Goal: Transaction & Acquisition: Purchase product/service

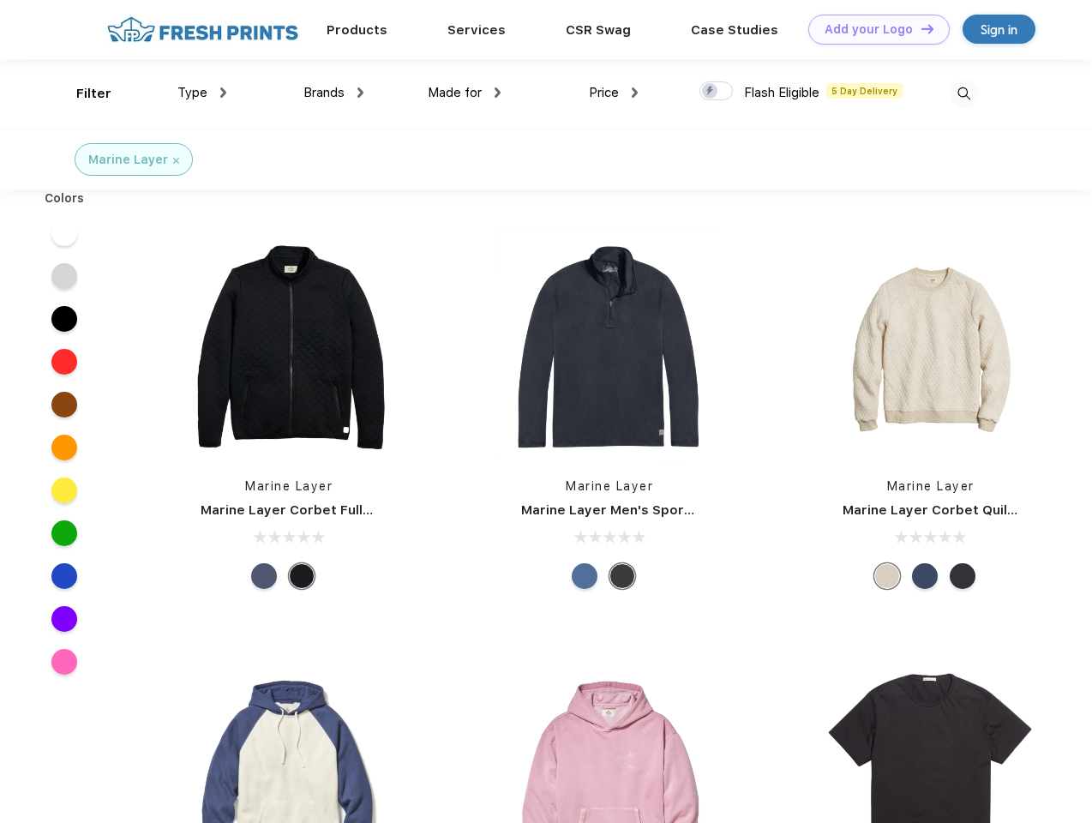
click at [873, 29] on link "Add your Logo Design Tool" at bounding box center [878, 30] width 141 height 30
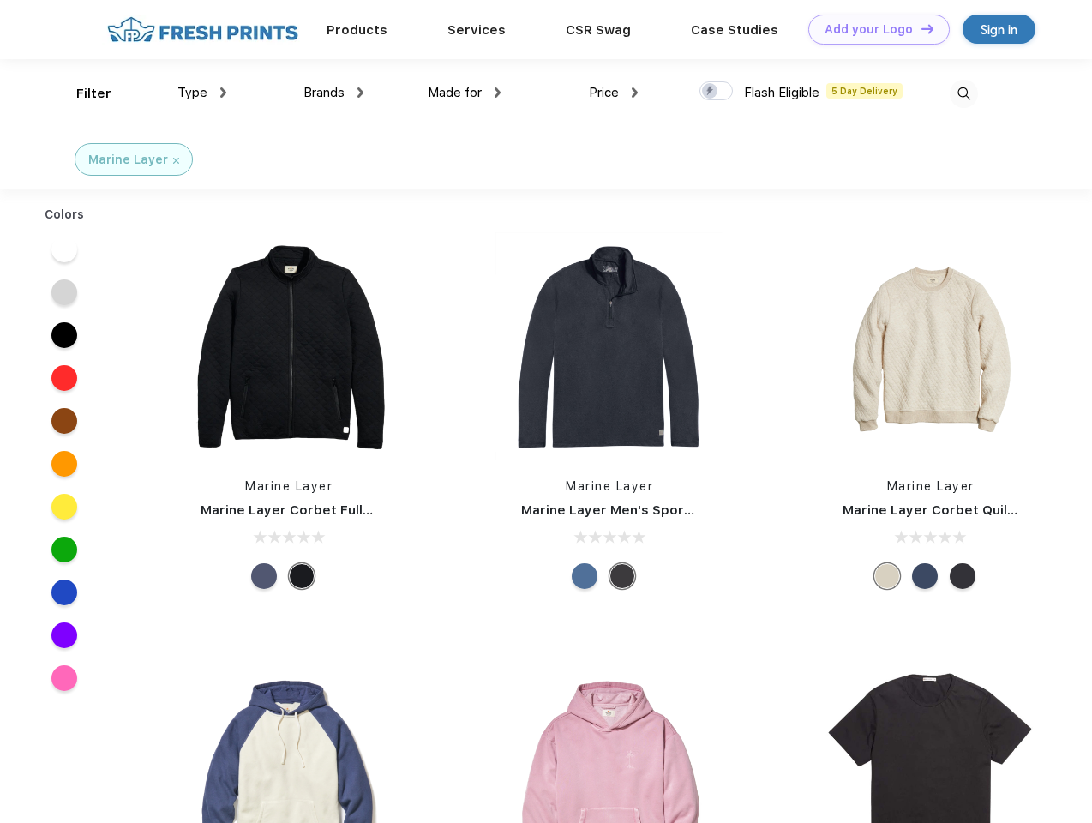
click at [0, 0] on div "Design Tool" at bounding box center [0, 0] width 0 height 0
click at [920, 28] on link "Add your Logo Design Tool" at bounding box center [878, 30] width 141 height 30
click at [82, 93] on div "Filter" at bounding box center [93, 94] width 35 height 20
click at [202, 93] on span "Type" at bounding box center [192, 92] width 30 height 15
click at [333, 93] on span "Brands" at bounding box center [323, 92] width 41 height 15
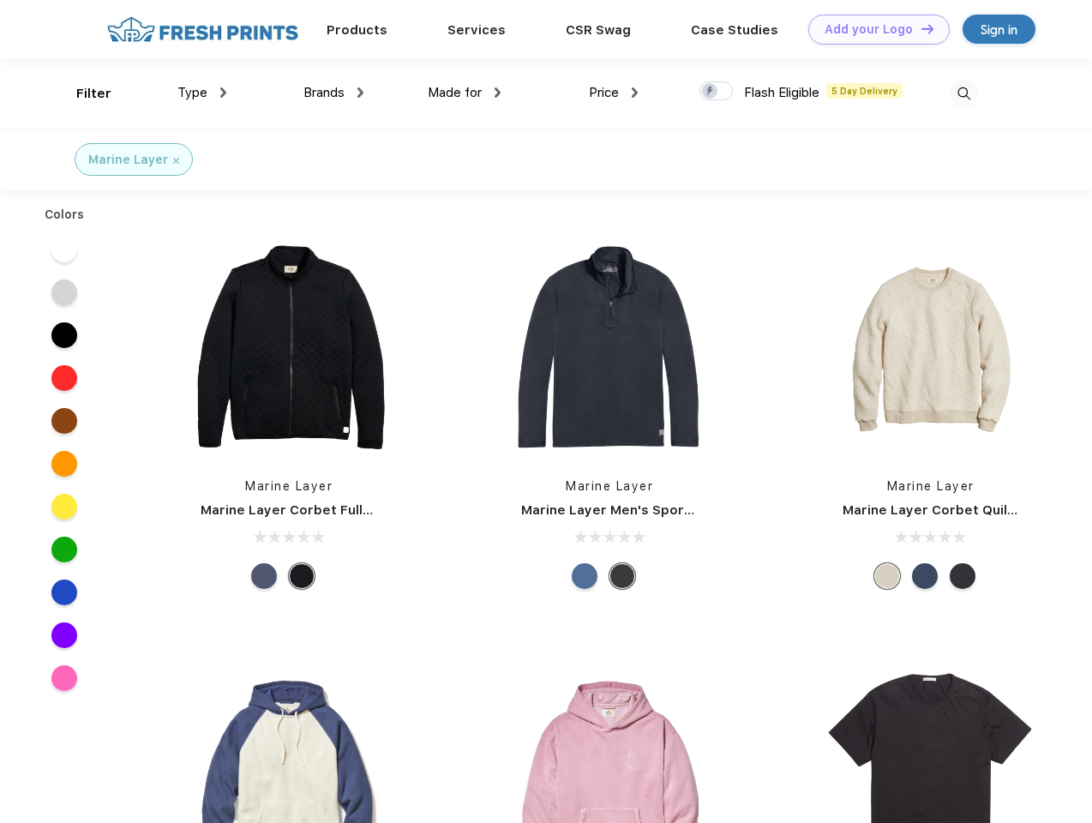
click at [465, 93] on span "Made for" at bounding box center [455, 92] width 54 height 15
click at [614, 93] on span "Price" at bounding box center [604, 92] width 30 height 15
click at [717, 92] on div at bounding box center [715, 90] width 33 height 19
click at [711, 92] on input "checkbox" at bounding box center [704, 86] width 11 height 11
checkbox input "true"
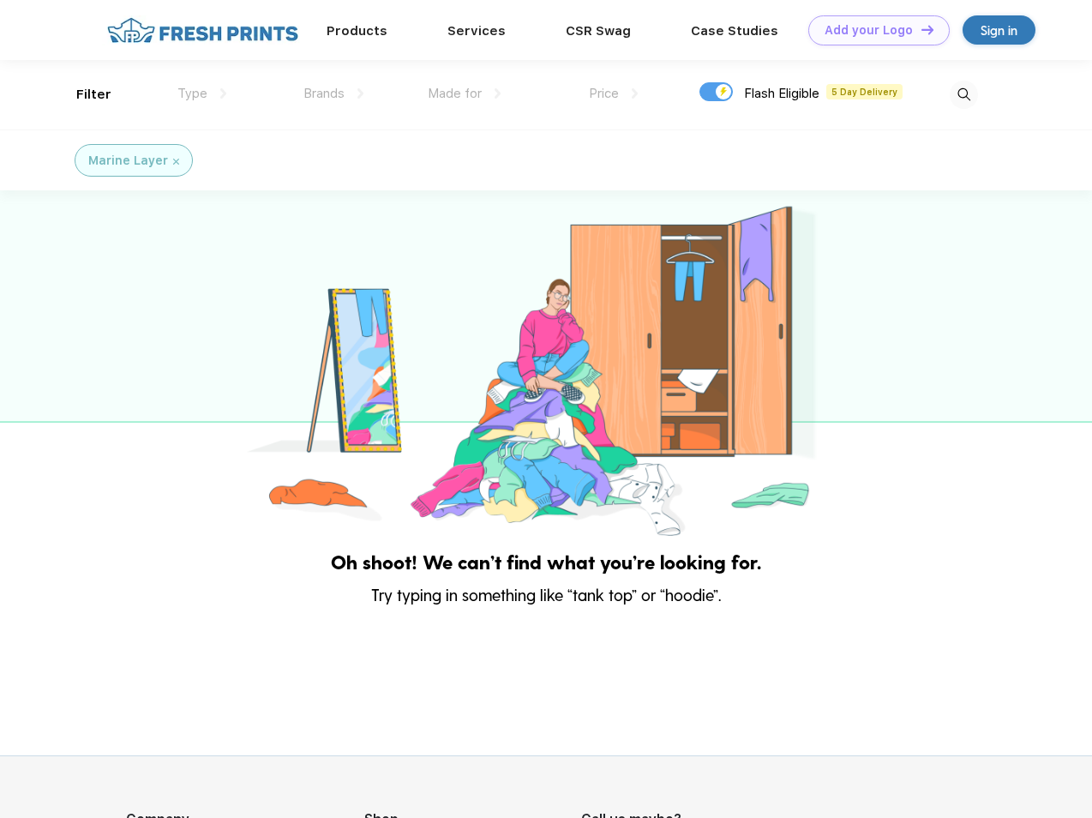
click at [963, 93] on img at bounding box center [964, 95] width 28 height 28
